Goal: Communication & Community: Answer question/provide support

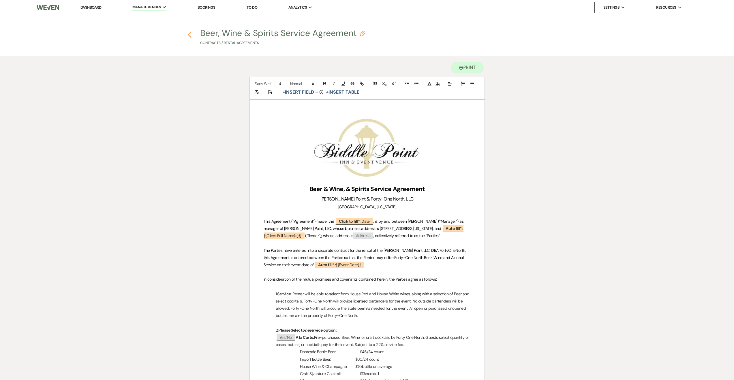
click at [189, 35] on use "button" at bounding box center [190, 35] width 4 height 6
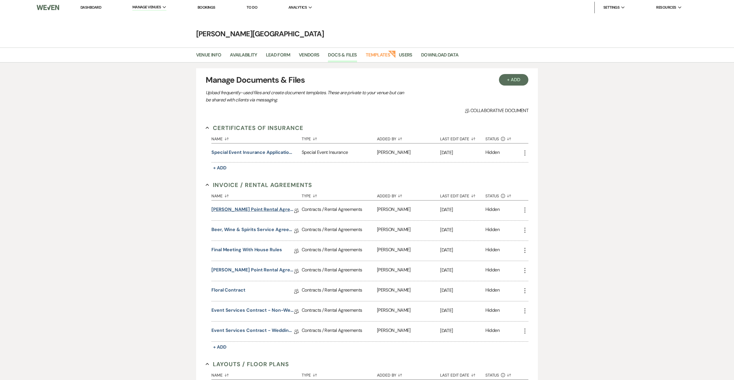
click at [264, 210] on link "[PERSON_NAME] Point Rental Agreement" at bounding box center [252, 210] width 82 height 9
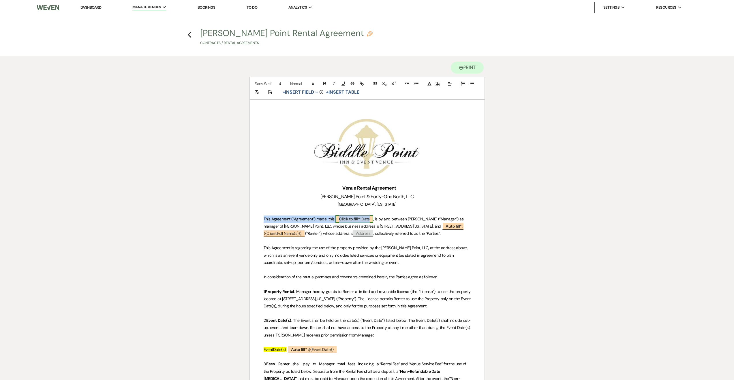
drag, startPoint x: 264, startPoint y: 218, endPoint x: 358, endPoint y: 217, distance: 94.0
click at [358, 217] on p "This Agreement (“Agreement”) made this ﻿ Click to fill* : Date ﻿ , is by and be…" at bounding box center [367, 227] width 207 height 22
click at [307, 222] on p "This Agreement (“Agreement”) made this ﻿ Click to fill* : Date ﻿ , is by and be…" at bounding box center [367, 227] width 207 height 22
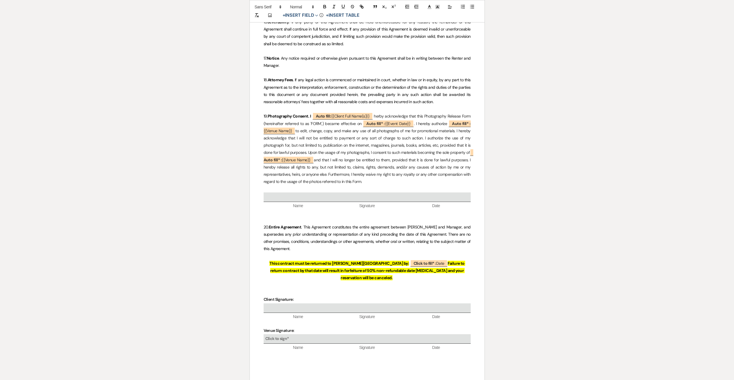
scroll to position [1719, 0]
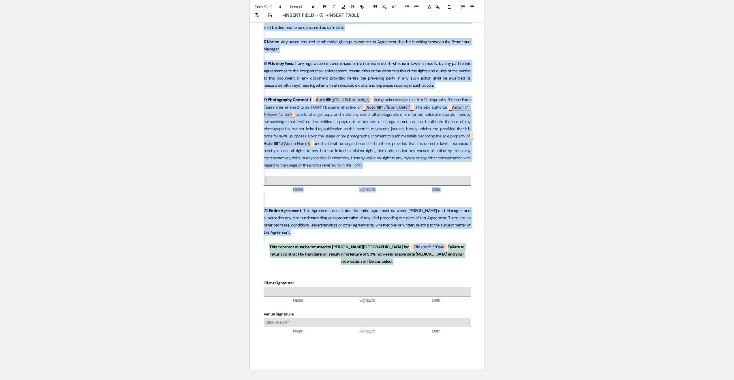
drag, startPoint x: 263, startPoint y: 219, endPoint x: 468, endPoint y: 221, distance: 204.7
copy div "Lore Ipsumdolo (“Sitametco”) adip elit ﻿ Seddo ei temp* : Inci ﻿ , ut la etd ma…"
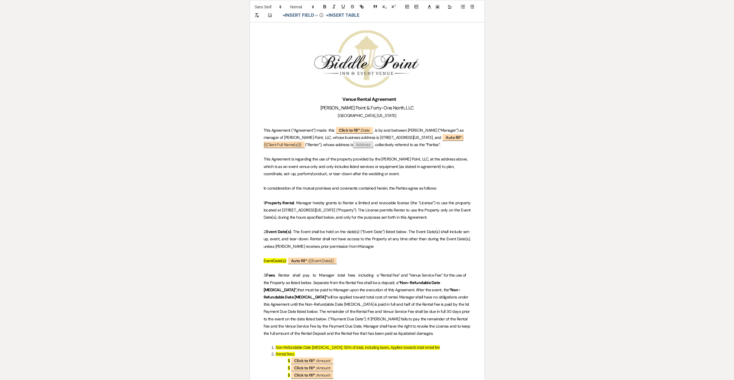
scroll to position [0, 0]
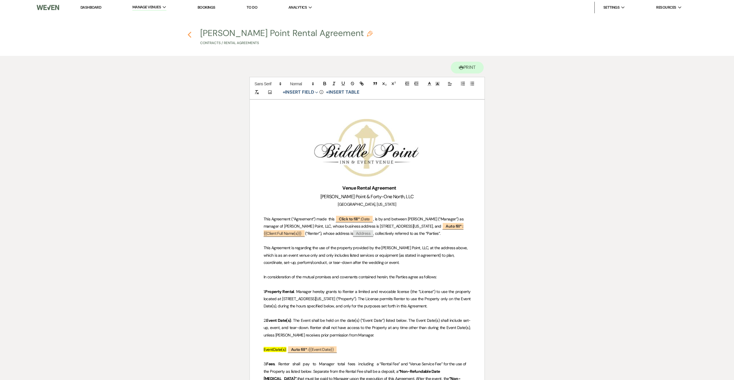
click at [189, 33] on icon "Previous" at bounding box center [189, 34] width 4 height 7
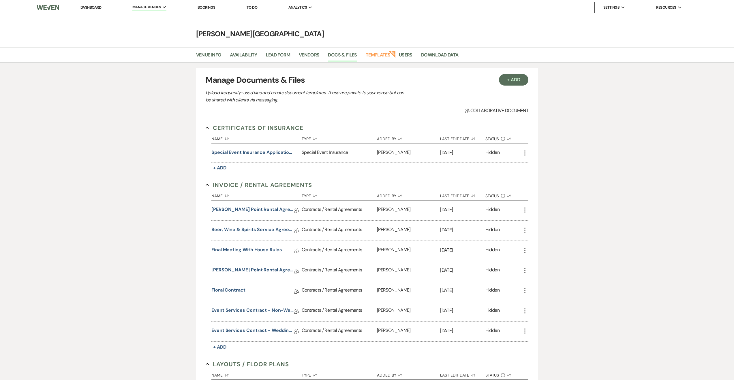
click at [255, 270] on link "[PERSON_NAME] Point Rental Agreement with Full Property Exclusive Rental Clause" at bounding box center [252, 271] width 82 height 9
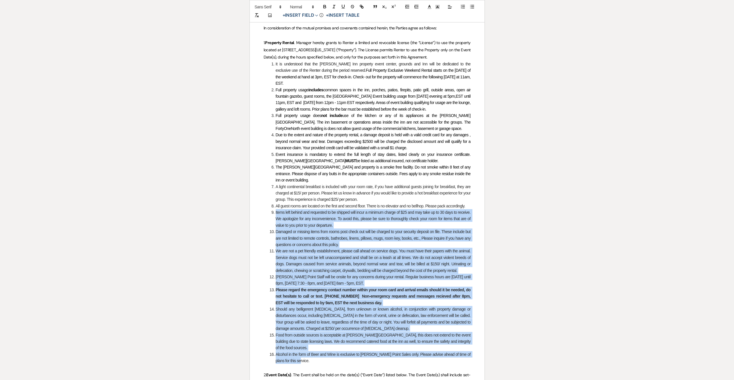
scroll to position [138, 0]
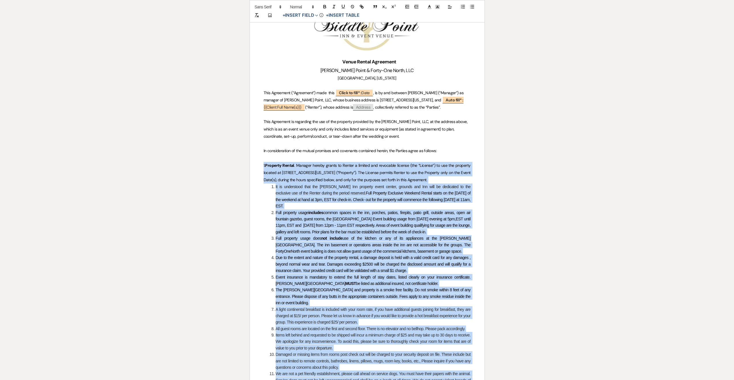
drag, startPoint x: 289, startPoint y: 317, endPoint x: 254, endPoint y: 151, distance: 169.4
copy div "7. Loremips Dolors . Ametcon adipis elitse do Eiusmo t incidid utl etdolorem al…"
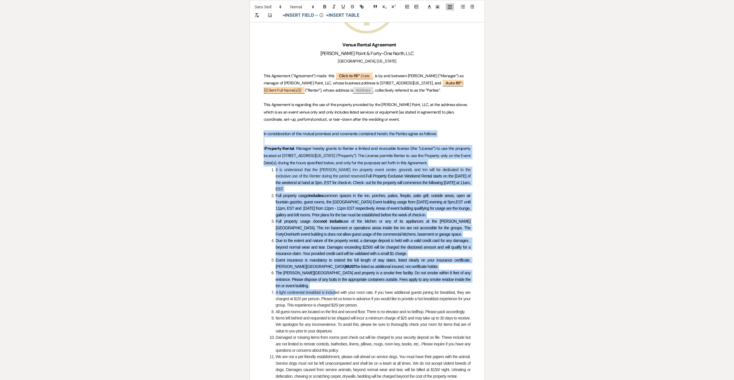
scroll to position [277, 0]
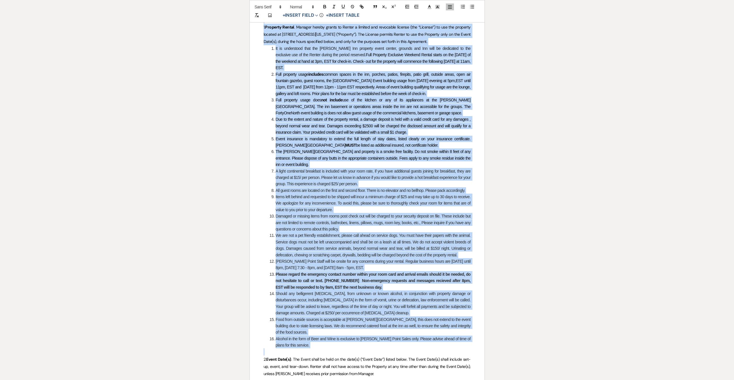
drag, startPoint x: 263, startPoint y: 138, endPoint x: 340, endPoint y: 319, distance: 196.5
copy div "Lo ipsumdolorsit am con adipis elitsedd eiu temporinc utlaboree dolore, mag Ali…"
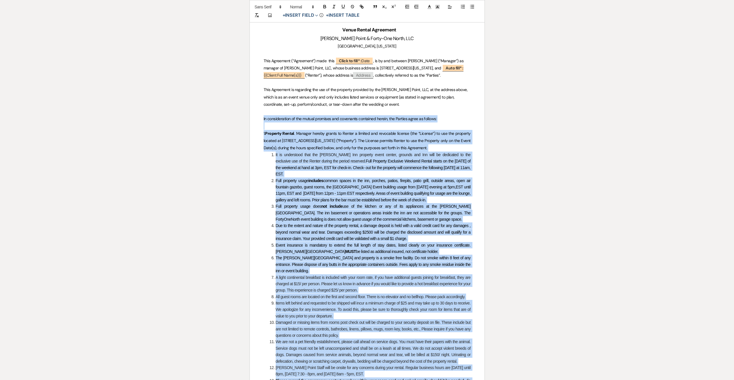
scroll to position [0, 0]
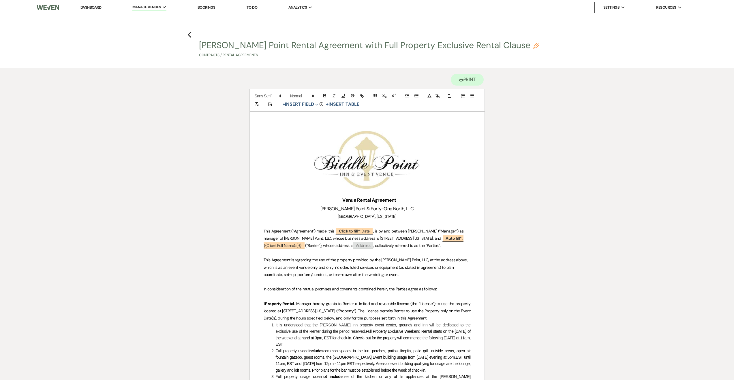
click at [294, 279] on p at bounding box center [367, 282] width 207 height 7
click at [187, 33] on h4 "Previous [PERSON_NAME] Point Rental Agreement with Full Property Exclusive Rent…" at bounding box center [366, 44] width 415 height 31
click at [190, 34] on icon "Previous" at bounding box center [189, 34] width 4 height 7
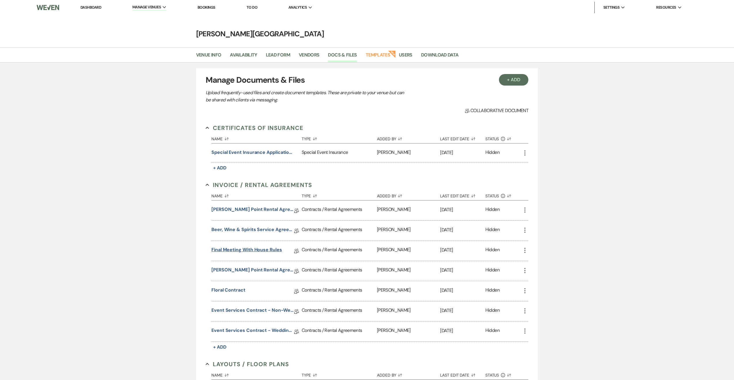
click at [263, 249] on link "Final Meeting with House Rules" at bounding box center [246, 251] width 71 height 9
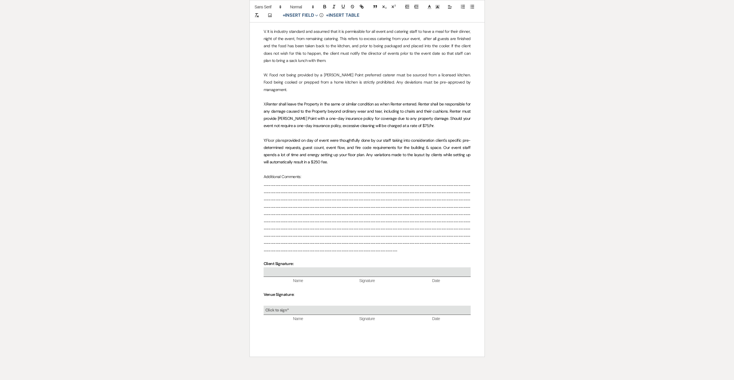
scroll to position [689, 0]
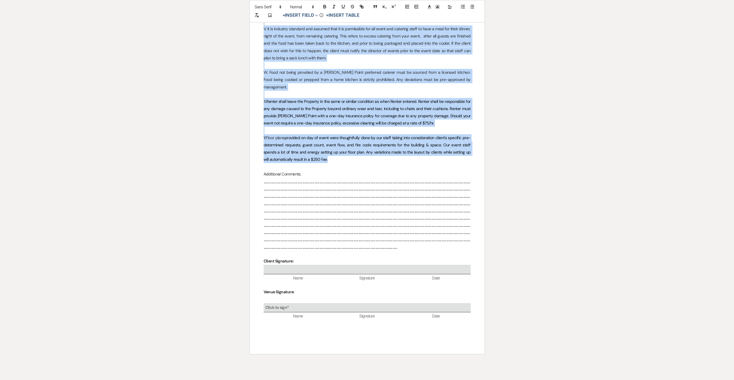
drag, startPoint x: 316, startPoint y: 179, endPoint x: 337, endPoint y: 132, distance: 51.9
copy div "Lorem Ipsumdo Sitametcons ad Elitse Doeiu Tem Incid Utl Etdol. Magna Aliquaenim…"
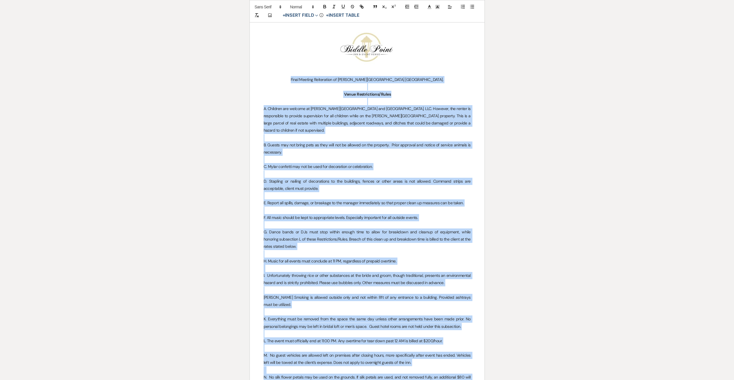
scroll to position [0, 0]
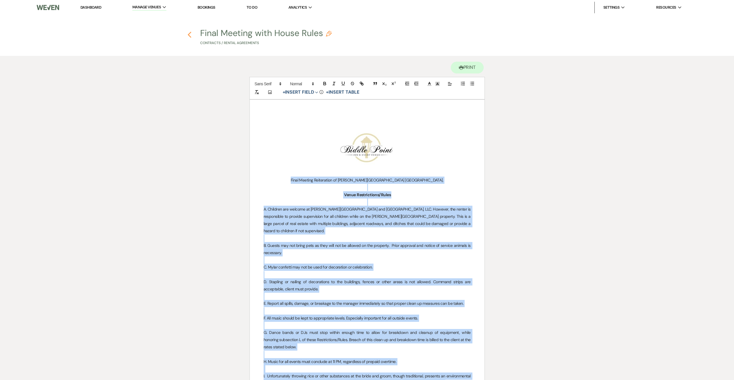
click at [189, 36] on use "button" at bounding box center [190, 35] width 4 height 6
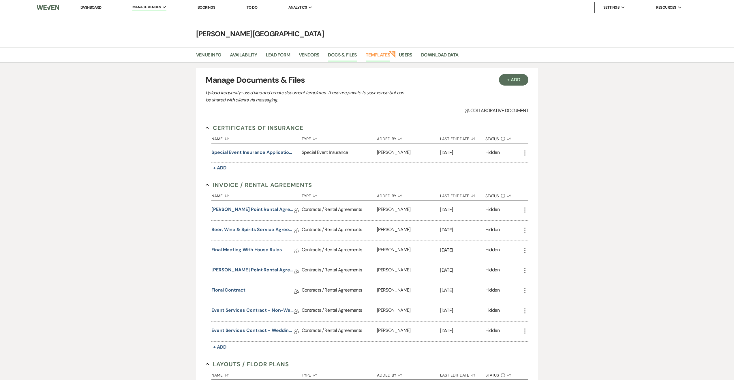
click at [378, 56] on link "Templates" at bounding box center [378, 56] width 25 height 11
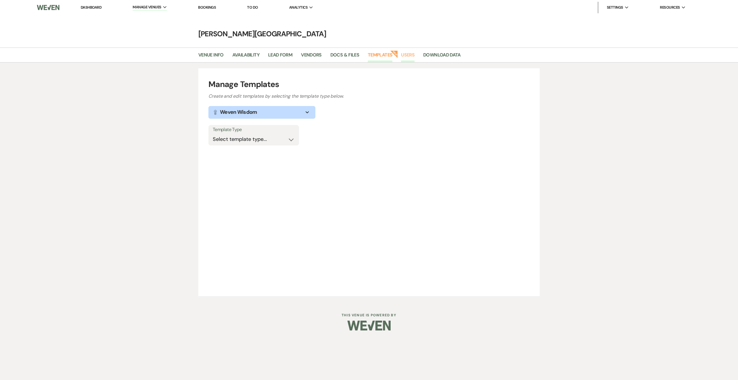
click at [410, 54] on link "Users" at bounding box center [408, 56] width 14 height 11
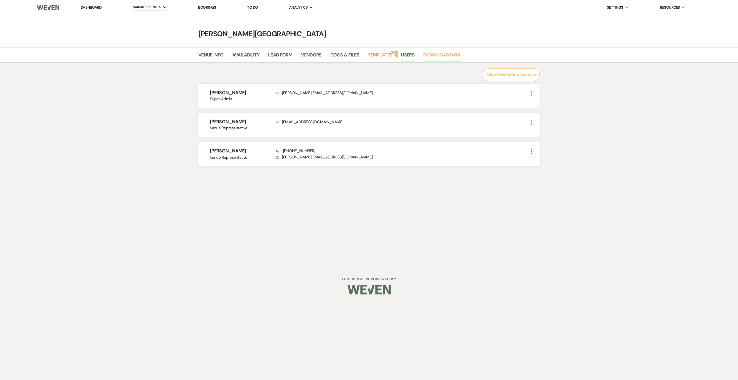
click at [451, 54] on link "Download Data" at bounding box center [441, 56] width 37 height 11
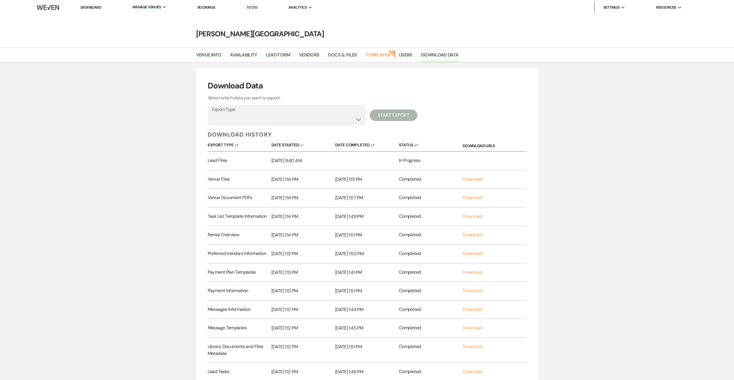
click at [95, 6] on link "Dashboard" at bounding box center [90, 7] width 21 height 5
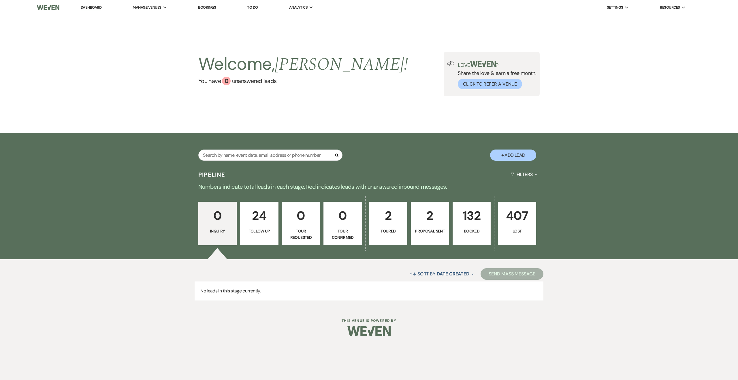
click at [476, 222] on p "132" at bounding box center [471, 215] width 31 height 19
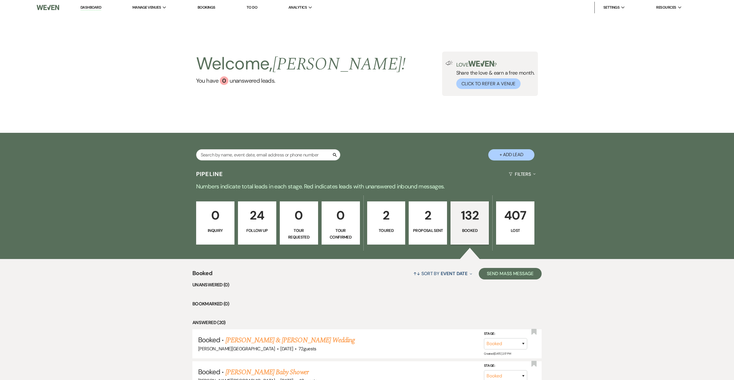
click at [406, 229] on div "0 Inquiry 24 Follow Up 0 Tour Requested 0 Tour Confirmed 2 Toured 2 Proposal Se…" at bounding box center [366, 227] width 415 height 65
click at [433, 223] on p "2" at bounding box center [427, 215] width 31 height 19
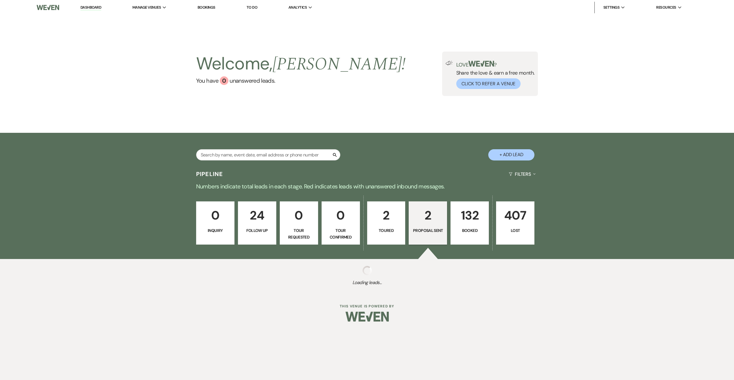
select select "6"
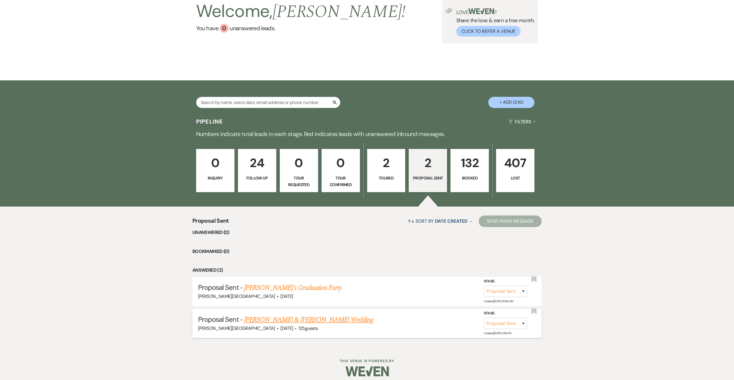
scroll to position [57, 0]
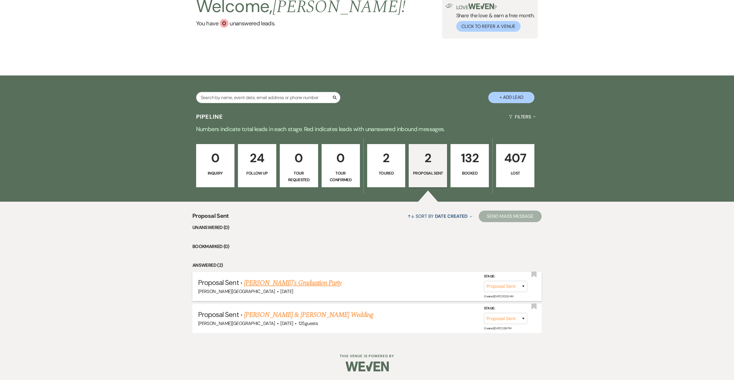
click at [301, 284] on link "[PERSON_NAME]'s Graduation Party" at bounding box center [292, 283] width 97 height 10
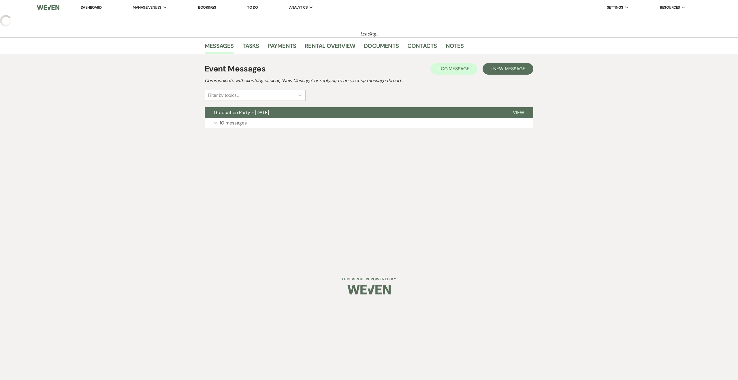
select select "6"
select select "20"
select select "19"
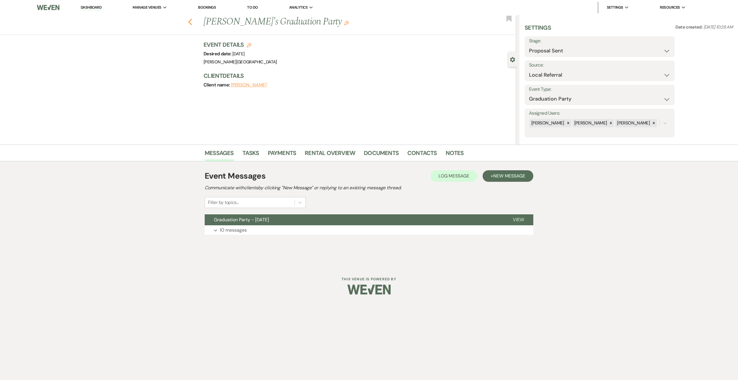
click at [189, 22] on use "button" at bounding box center [190, 22] width 4 height 6
select select "6"
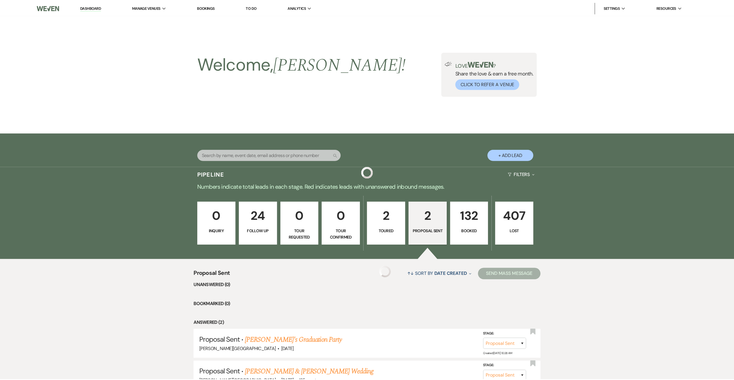
scroll to position [57, 0]
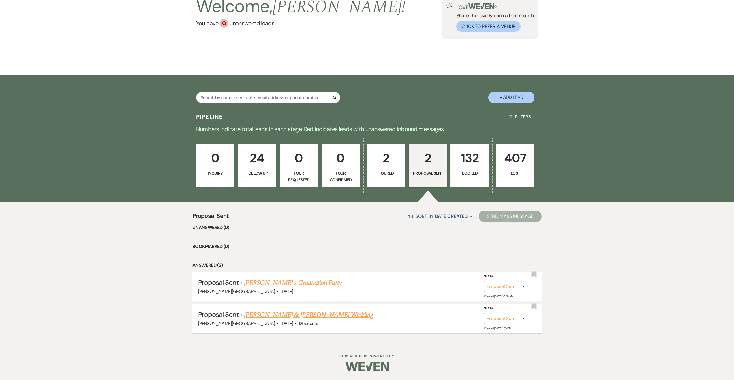
click at [318, 317] on link "[PERSON_NAME] & [PERSON_NAME] Wedding" at bounding box center [308, 315] width 129 height 10
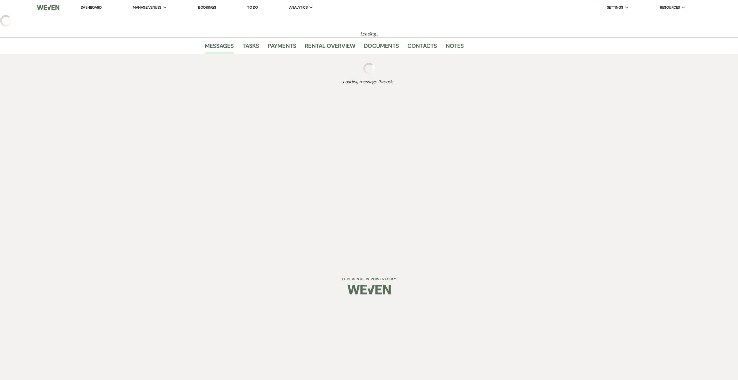
select select "6"
select select "5"
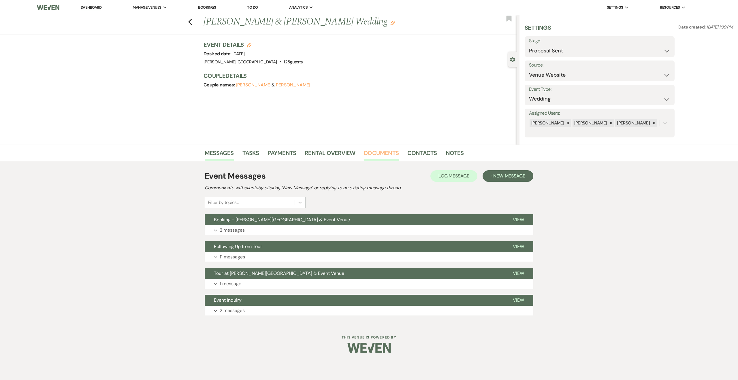
click at [376, 155] on link "Documents" at bounding box center [381, 154] width 35 height 13
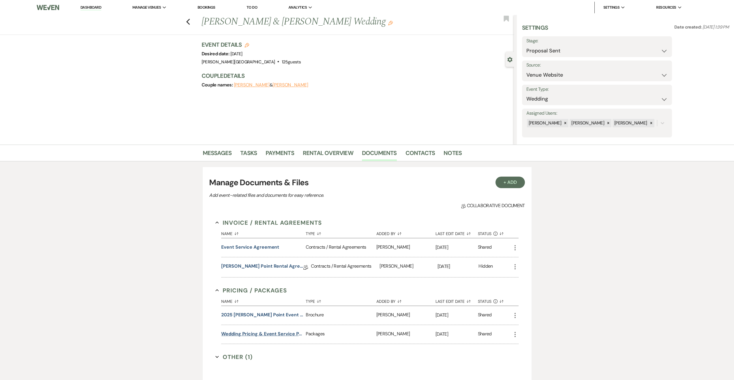
click at [282, 333] on button "Wedding Pricing & Event Service Package Options" at bounding box center [262, 334] width 82 height 7
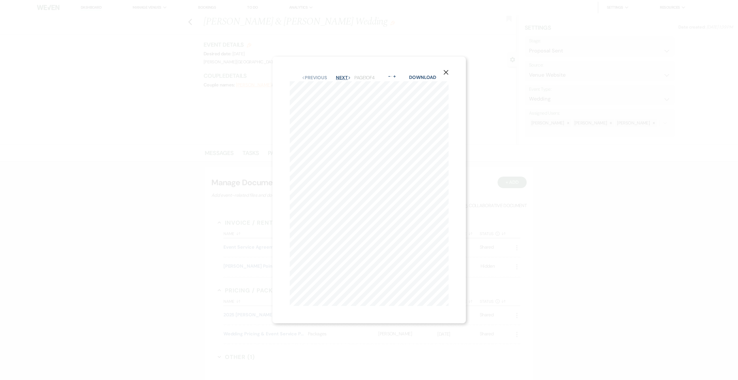
click at [344, 76] on button "Next Next" at bounding box center [343, 78] width 15 height 5
click at [340, 76] on button "Next Next" at bounding box center [343, 78] width 15 height 5
click at [312, 76] on button "Previous Previous" at bounding box center [314, 78] width 25 height 5
click at [311, 76] on button "Previous Previous" at bounding box center [314, 78] width 25 height 5
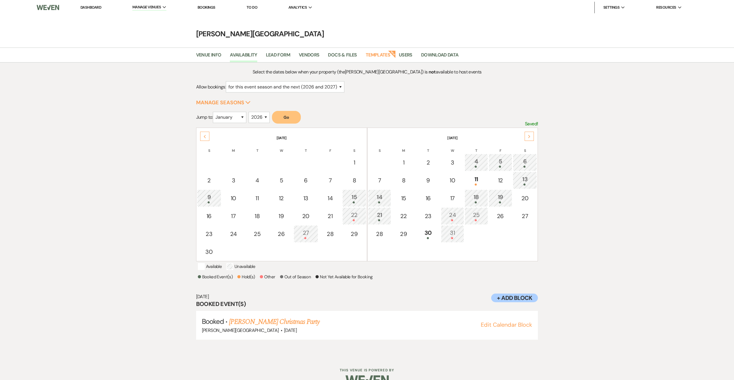
select select "2"
select select "2026"
click at [97, 5] on link "Dashboard" at bounding box center [90, 7] width 21 height 5
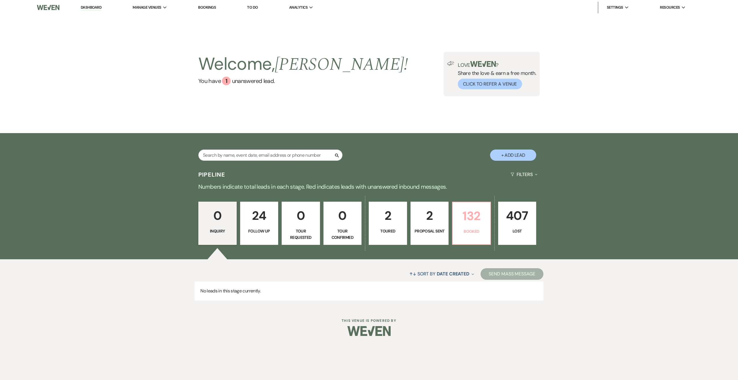
click at [480, 224] on p "132" at bounding box center [471, 215] width 31 height 19
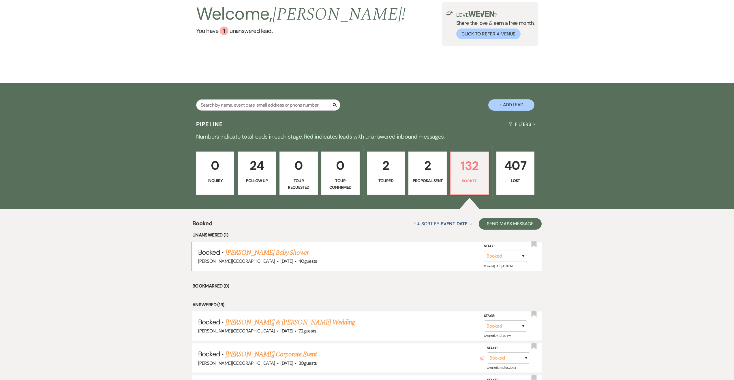
scroll to position [69, 0]
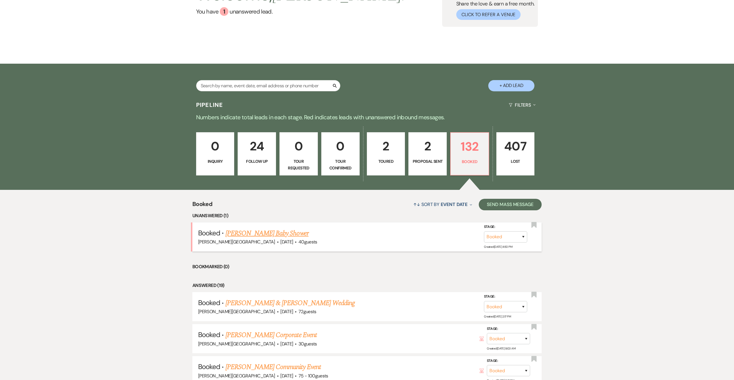
click at [270, 232] on link "[PERSON_NAME] Baby Shower" at bounding box center [266, 233] width 83 height 10
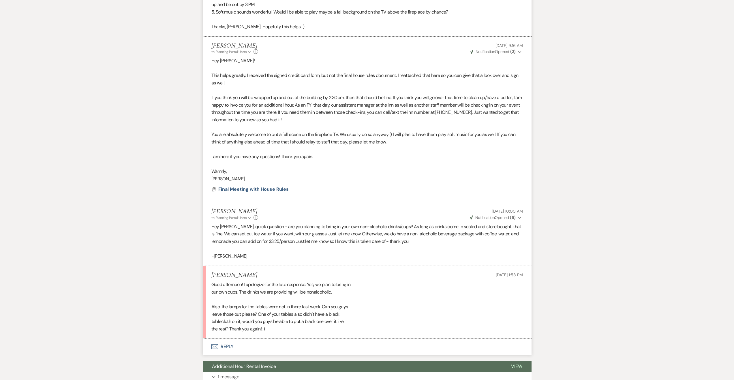
click at [338, 345] on button "Envelope Reply" at bounding box center [367, 347] width 329 height 16
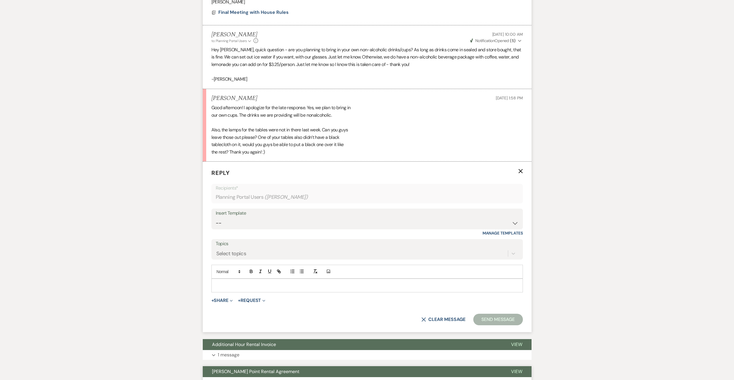
scroll to position [719, 0]
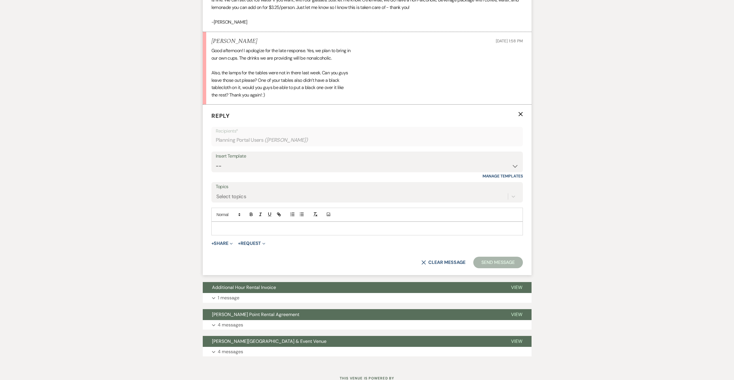
click at [318, 230] on p at bounding box center [367, 228] width 302 height 6
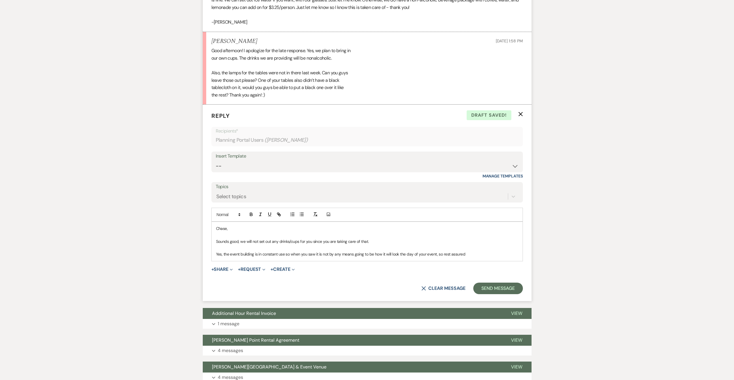
click at [479, 257] on p "Yes, the event building is in constant use so when you saw it is not by any mea…" at bounding box center [367, 254] width 302 height 6
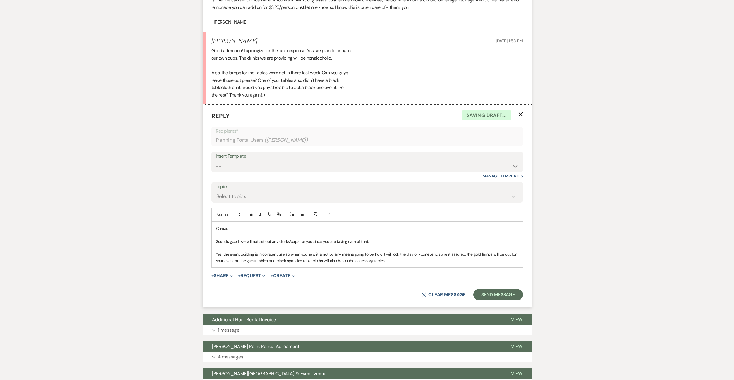
click at [398, 261] on p "Yes, the event building is in constant use so when you saw it is not by any mea…" at bounding box center [367, 257] width 302 height 13
click at [372, 255] on p "Yes, the event building is in constant use so when you saw it is not by any mea…" at bounding box center [367, 257] width 302 height 13
click at [400, 261] on p "Yes, the event building is in constant use so when you saw it is not by any mea…" at bounding box center [367, 257] width 302 height 13
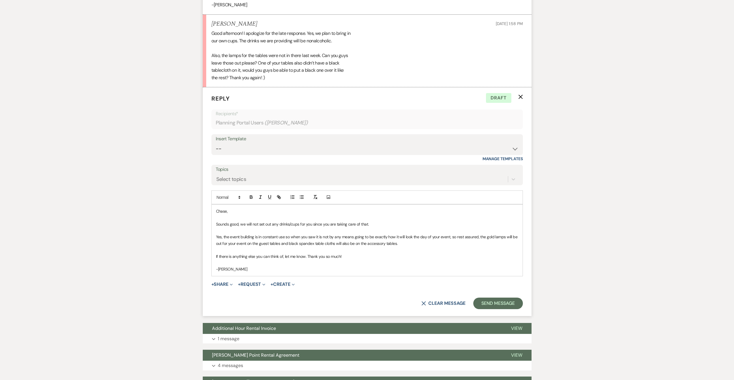
scroll to position [753, 0]
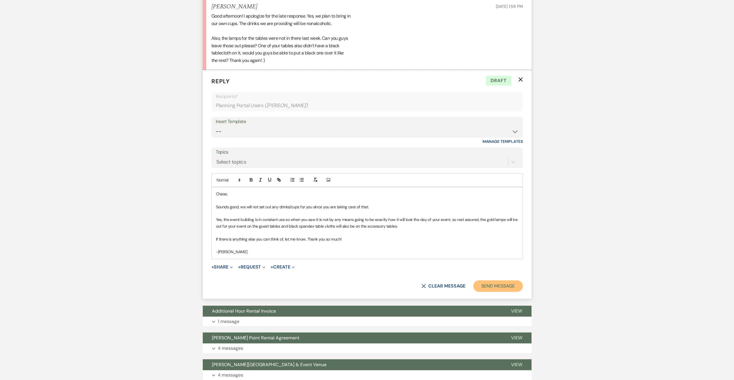
click at [493, 286] on button "Send Message" at bounding box center [497, 287] width 49 height 12
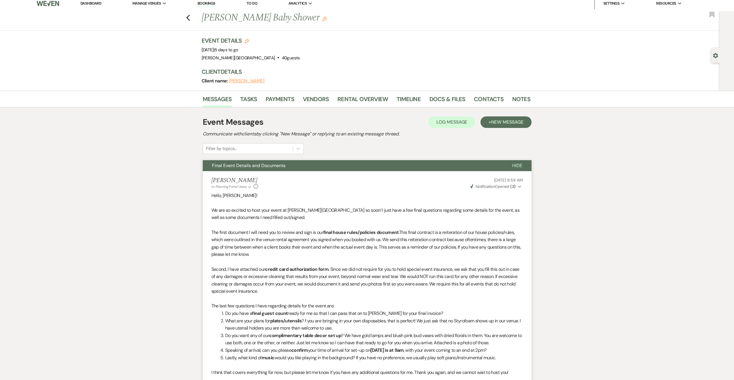
scroll to position [0, 0]
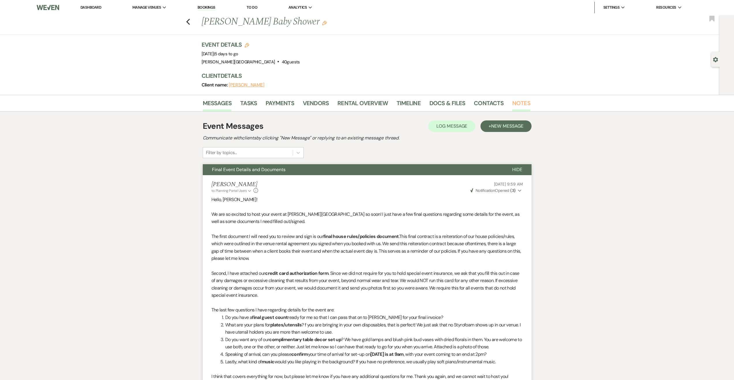
click at [519, 104] on link "Notes" at bounding box center [521, 105] width 18 height 13
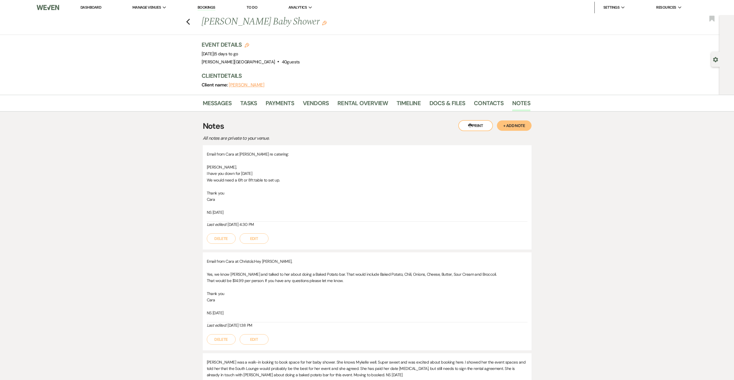
click at [517, 121] on button "+ Add Note" at bounding box center [514, 126] width 35 height 10
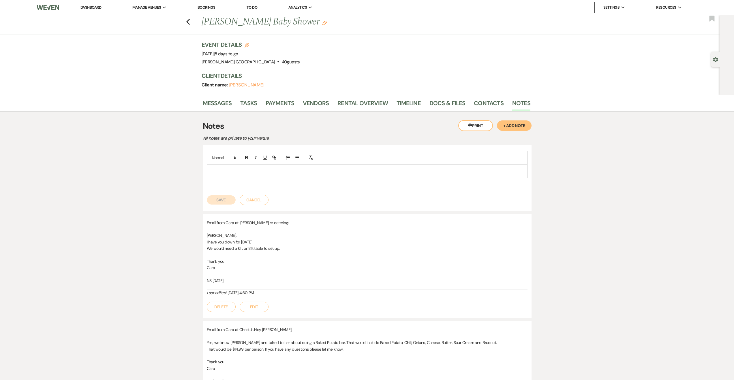
click at [337, 170] on p at bounding box center [366, 171] width 311 height 6
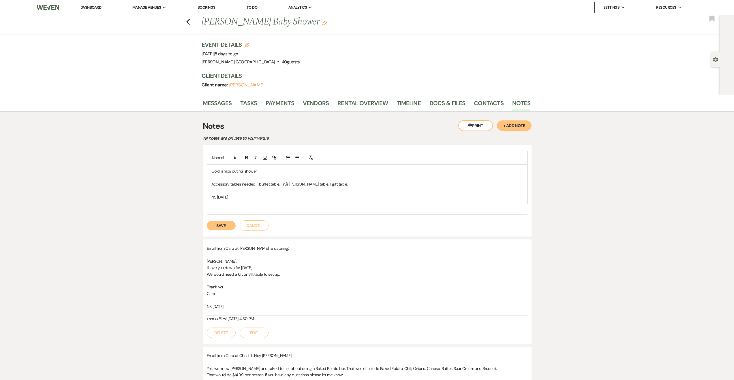
click at [219, 223] on button "Save" at bounding box center [221, 225] width 29 height 9
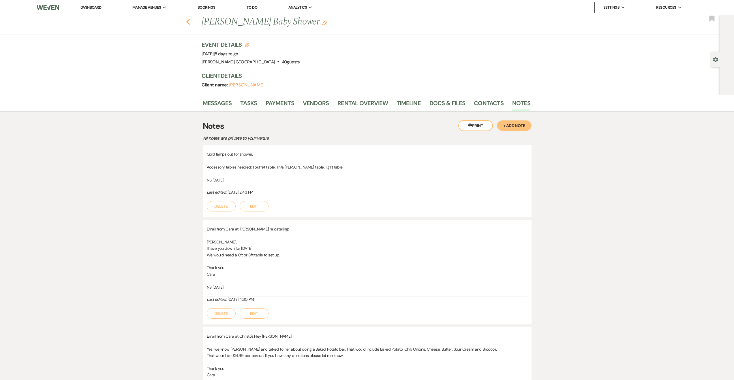
click at [188, 21] on icon "Previous" at bounding box center [188, 21] width 4 height 7
